Goal: Task Accomplishment & Management: Use online tool/utility

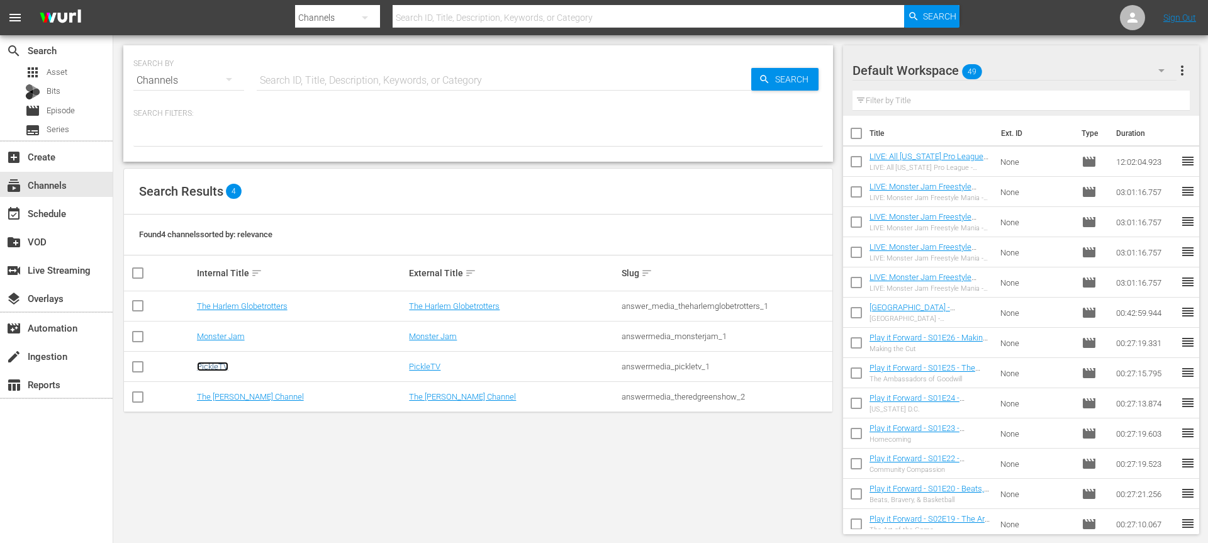
click at [221, 364] on link "PickleTV" at bounding box center [212, 366] width 31 height 9
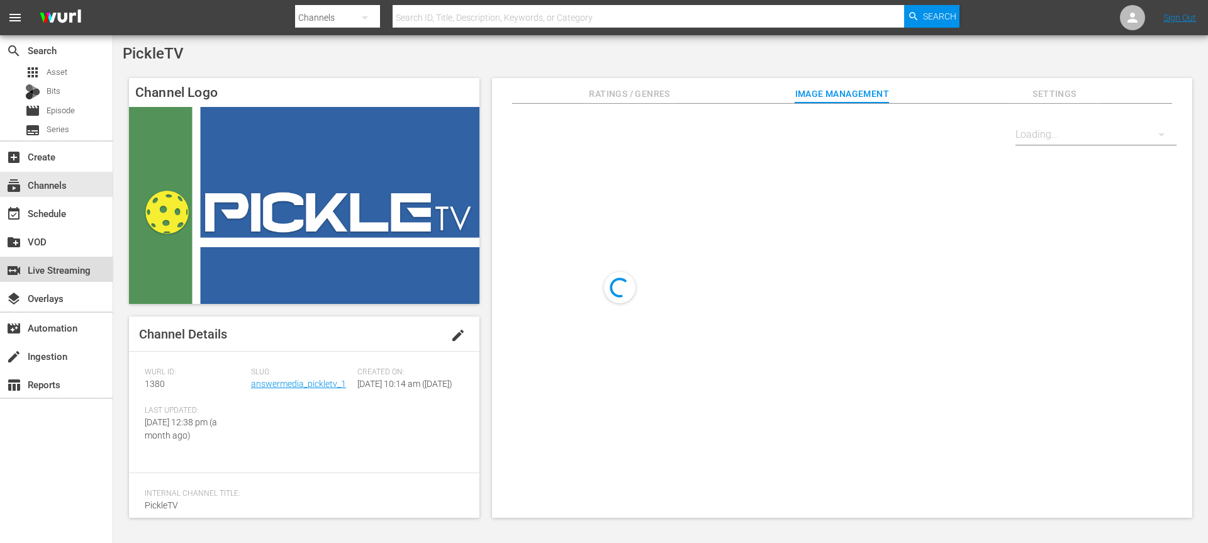
click at [70, 271] on div "switch_video Live Streaming" at bounding box center [35, 267] width 70 height 11
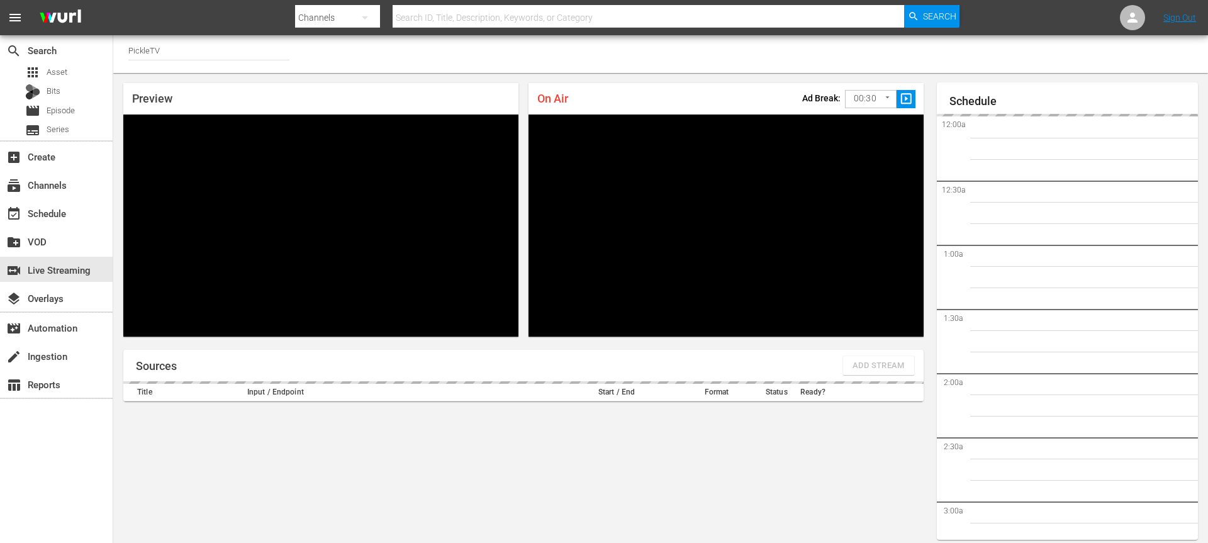
scroll to position [55, 0]
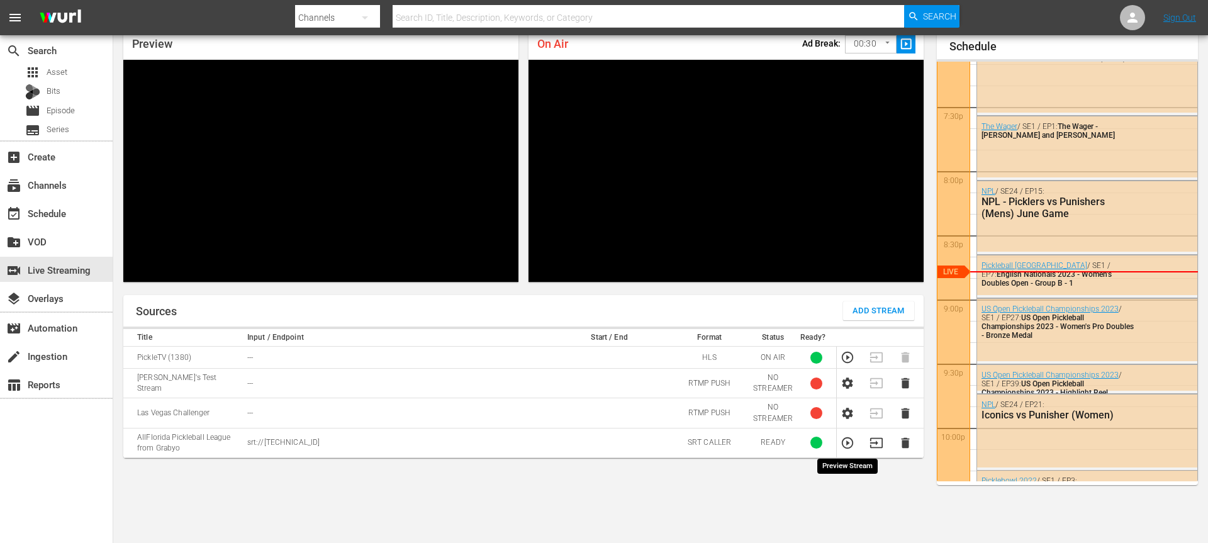
click at [848, 442] on icon "button" at bounding box center [847, 442] width 11 height 11
